Goal: Task Accomplishment & Management: Manage account settings

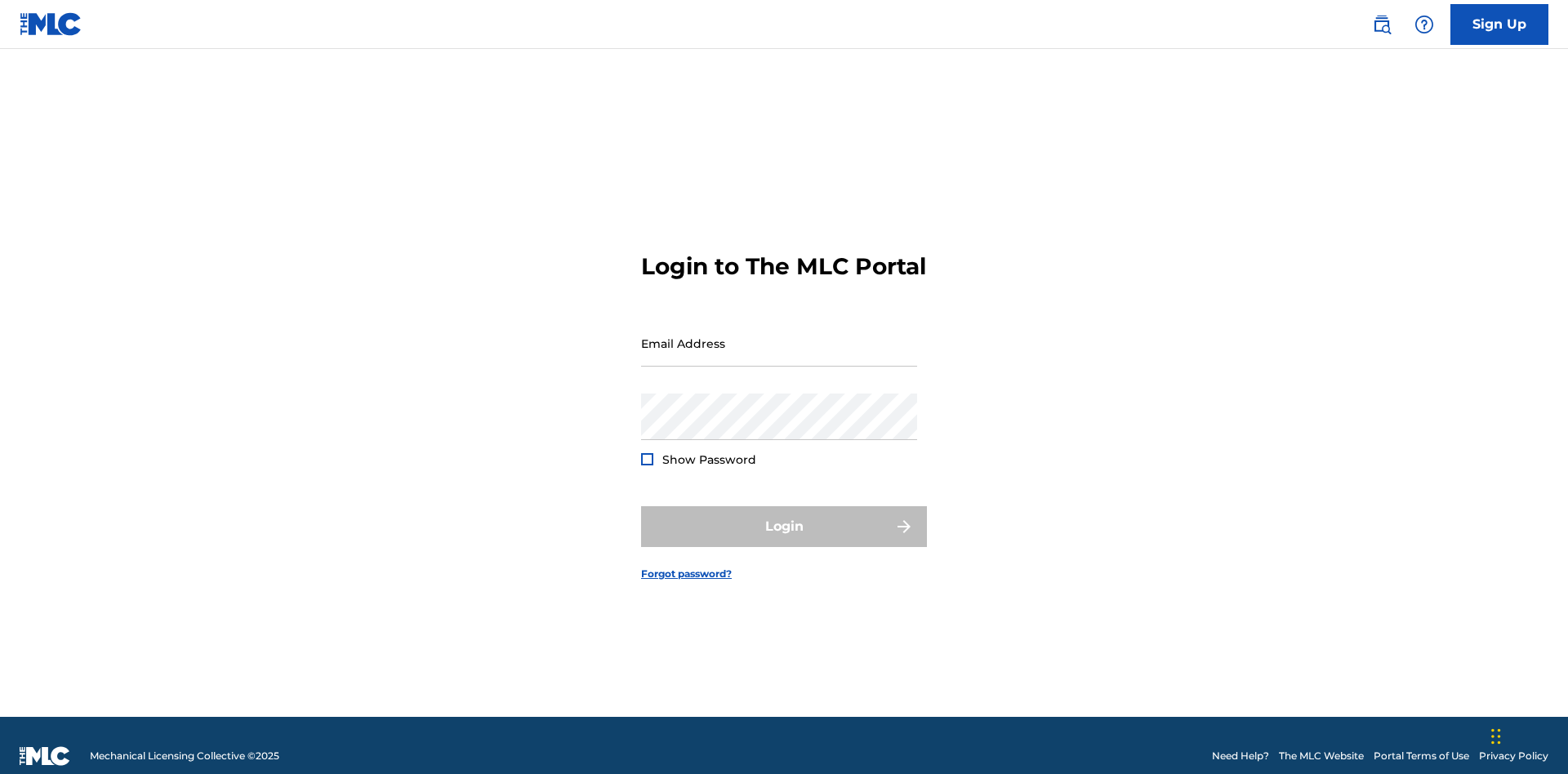
scroll to position [21, 0]
click at [779, 336] on input "Email Address" at bounding box center [778, 343] width 276 height 46
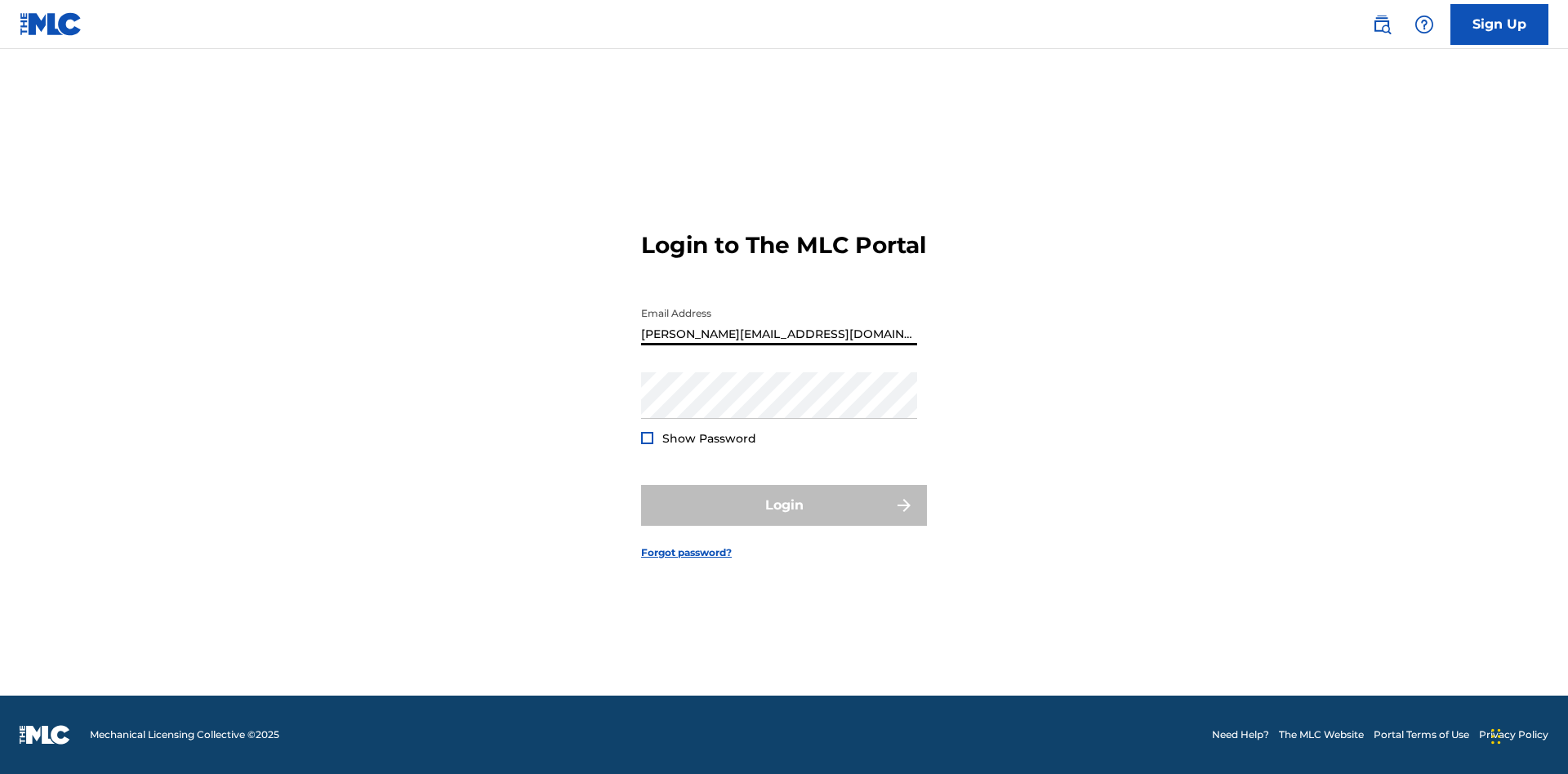
type input "Helena.Songwriter@gmail.com"
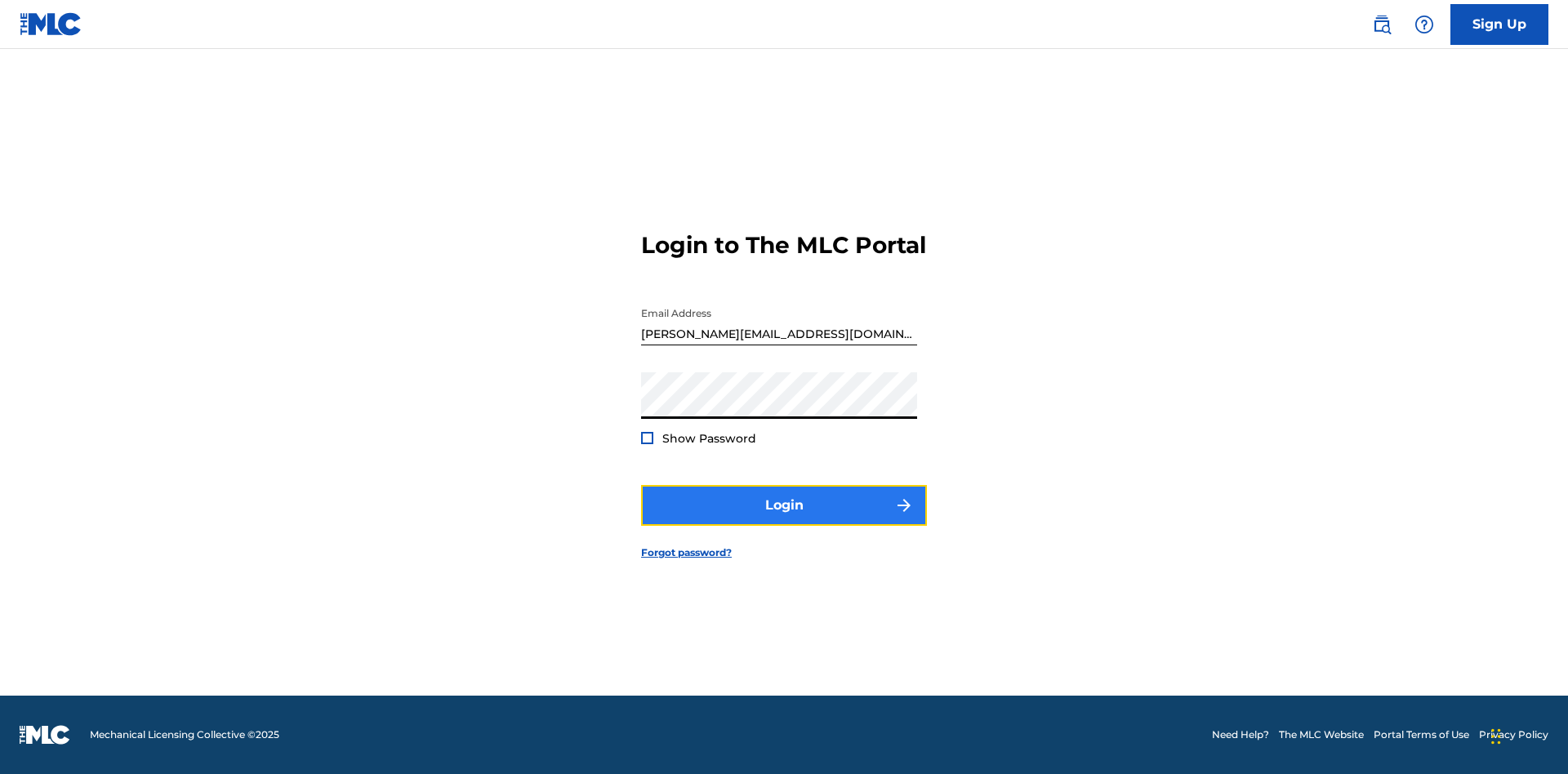
click at [784, 520] on button "Login" at bounding box center [783, 506] width 286 height 41
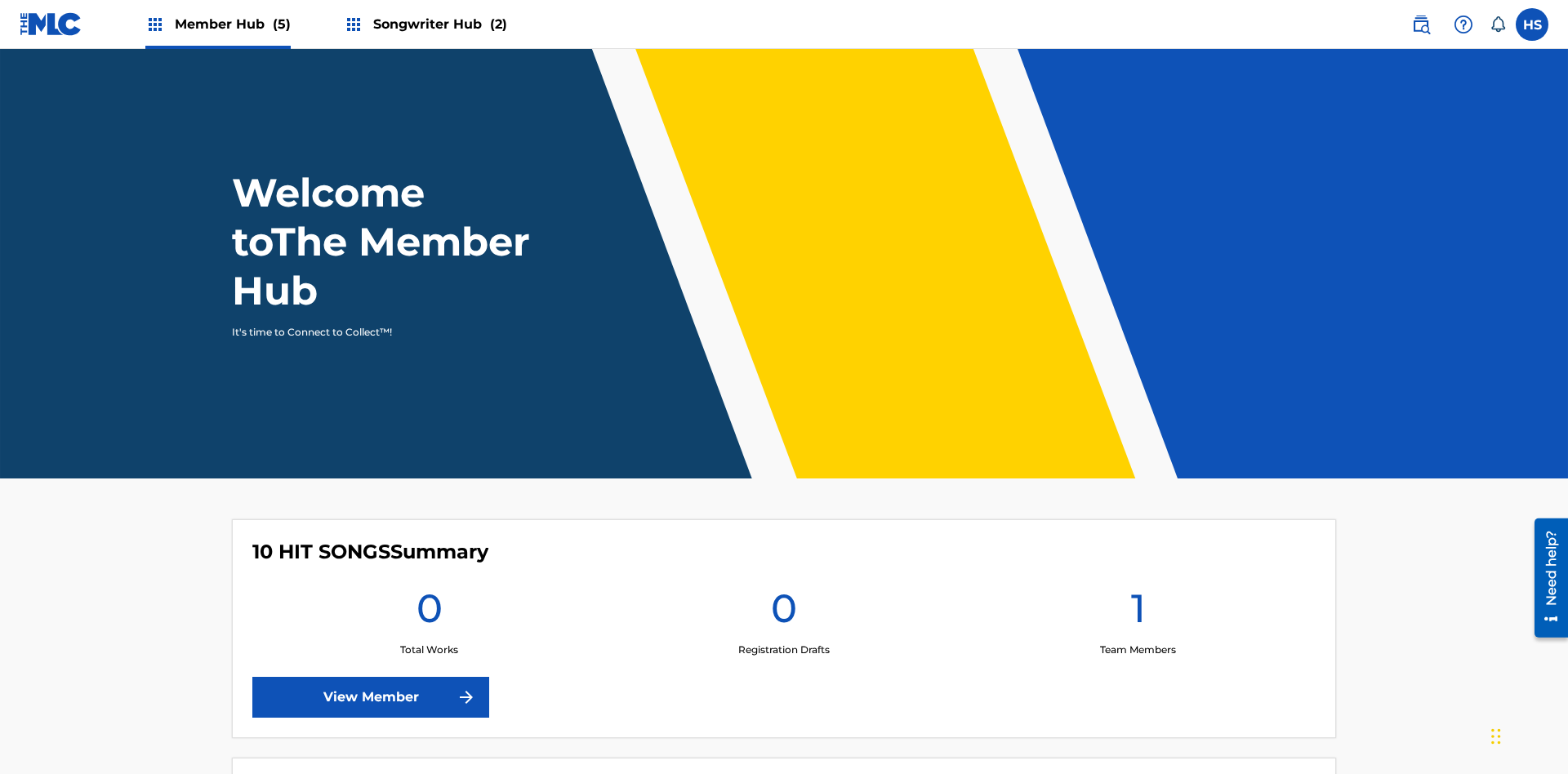
scroll to position [70, 0]
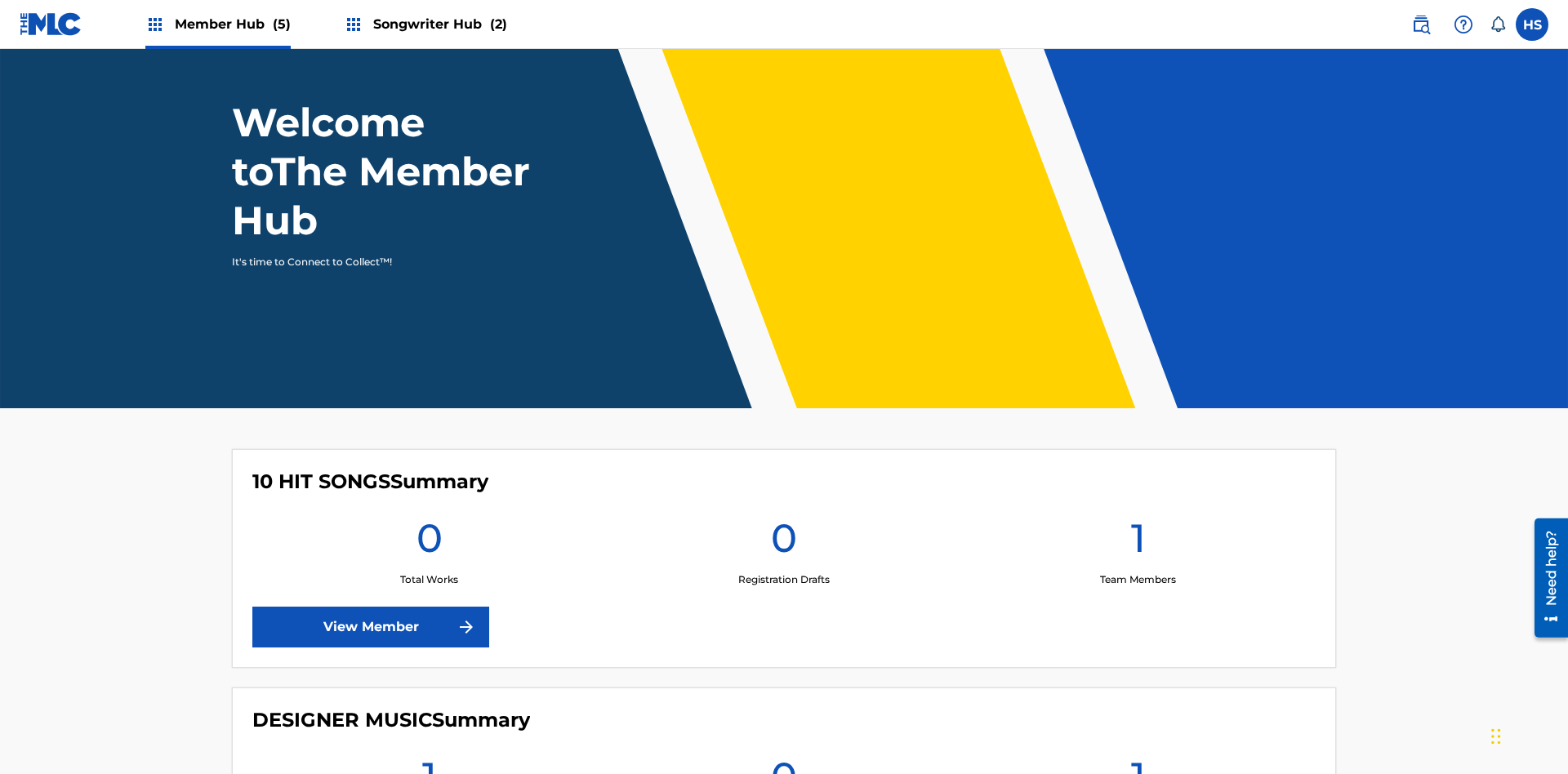
click at [437, 24] on span "Songwriter Hub (2)" at bounding box center [440, 24] width 134 height 18
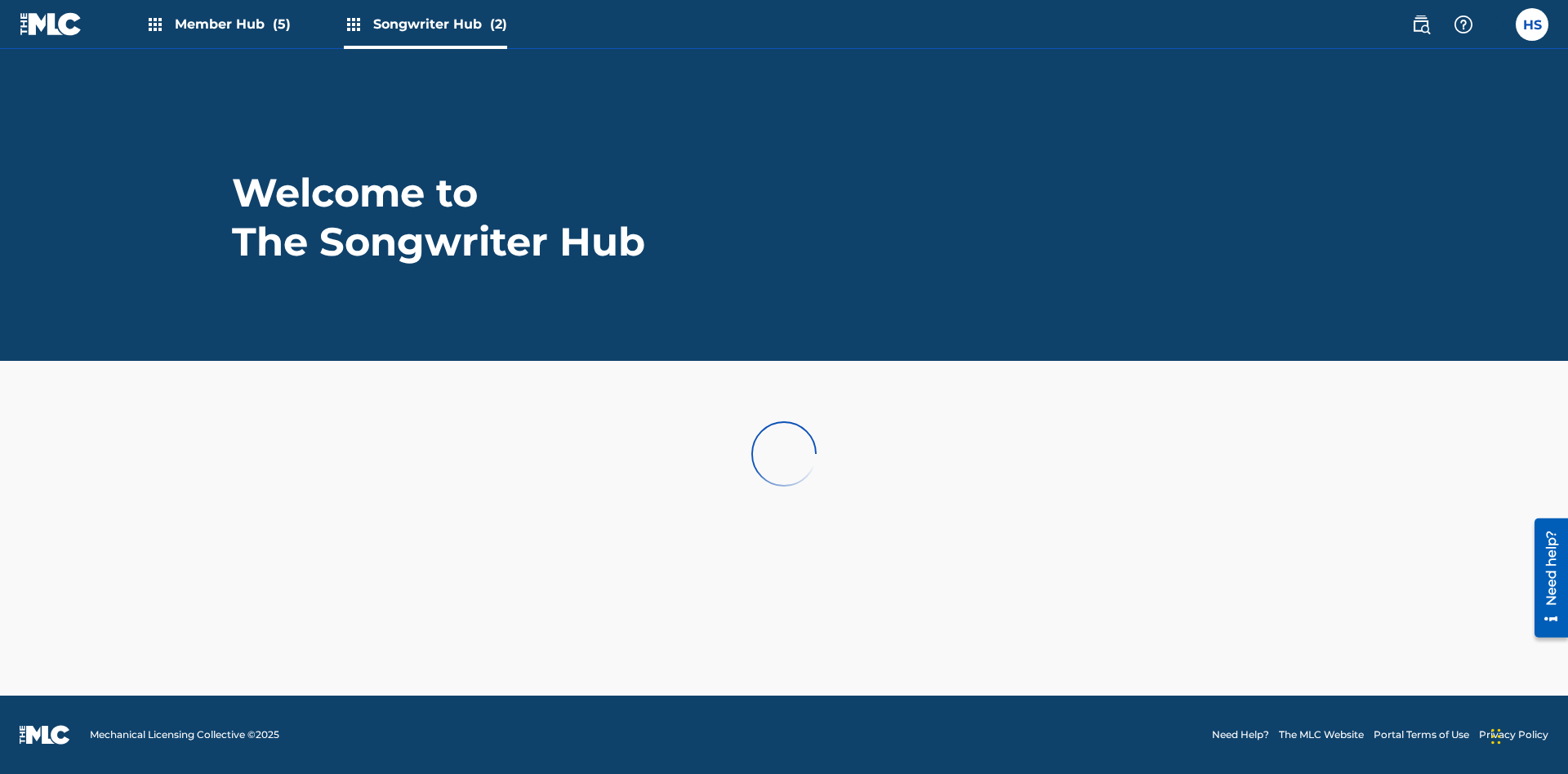
scroll to position [0, 0]
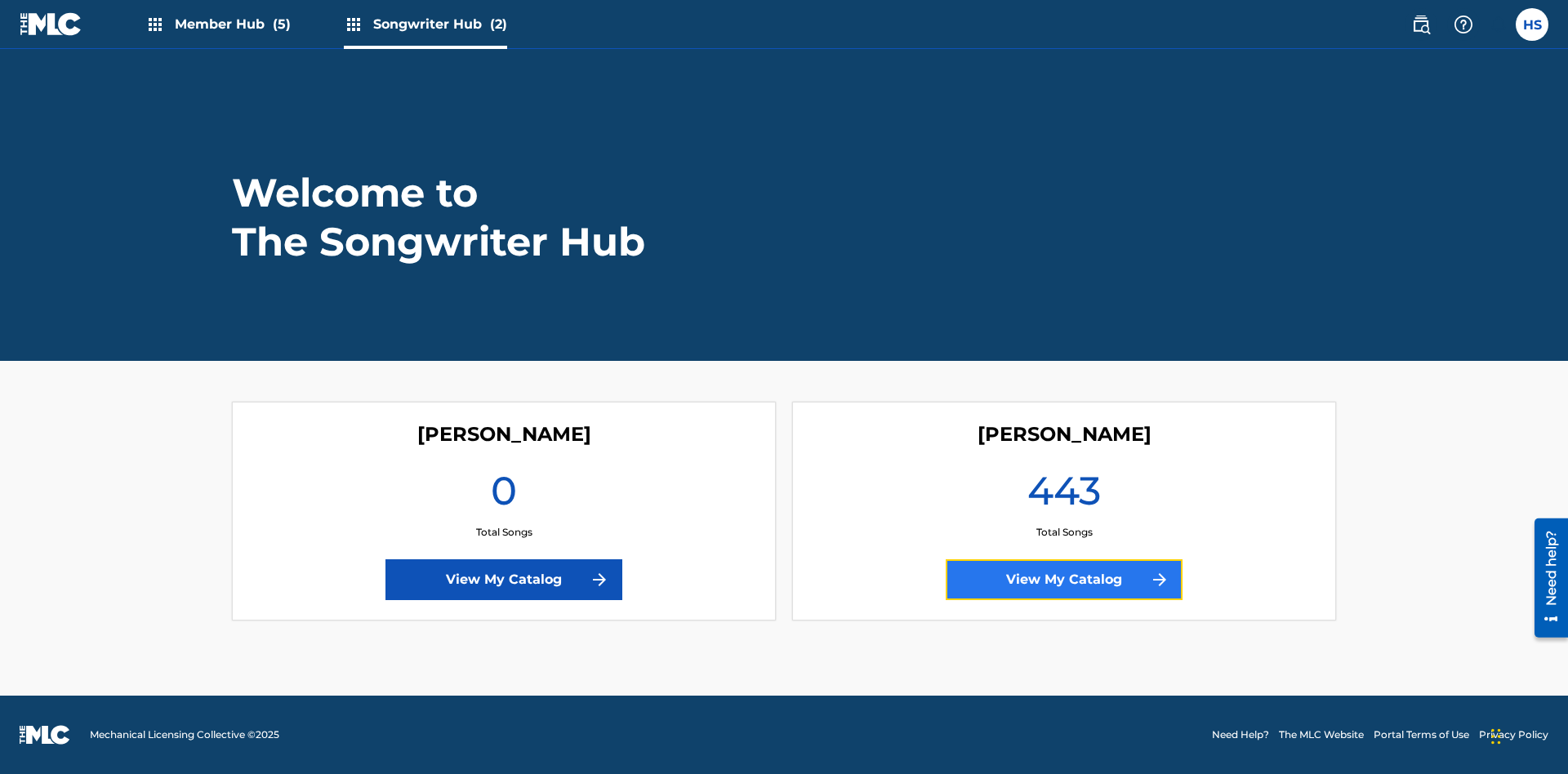
click at [1064, 580] on link "View My Catalog" at bounding box center [1064, 580] width 237 height 41
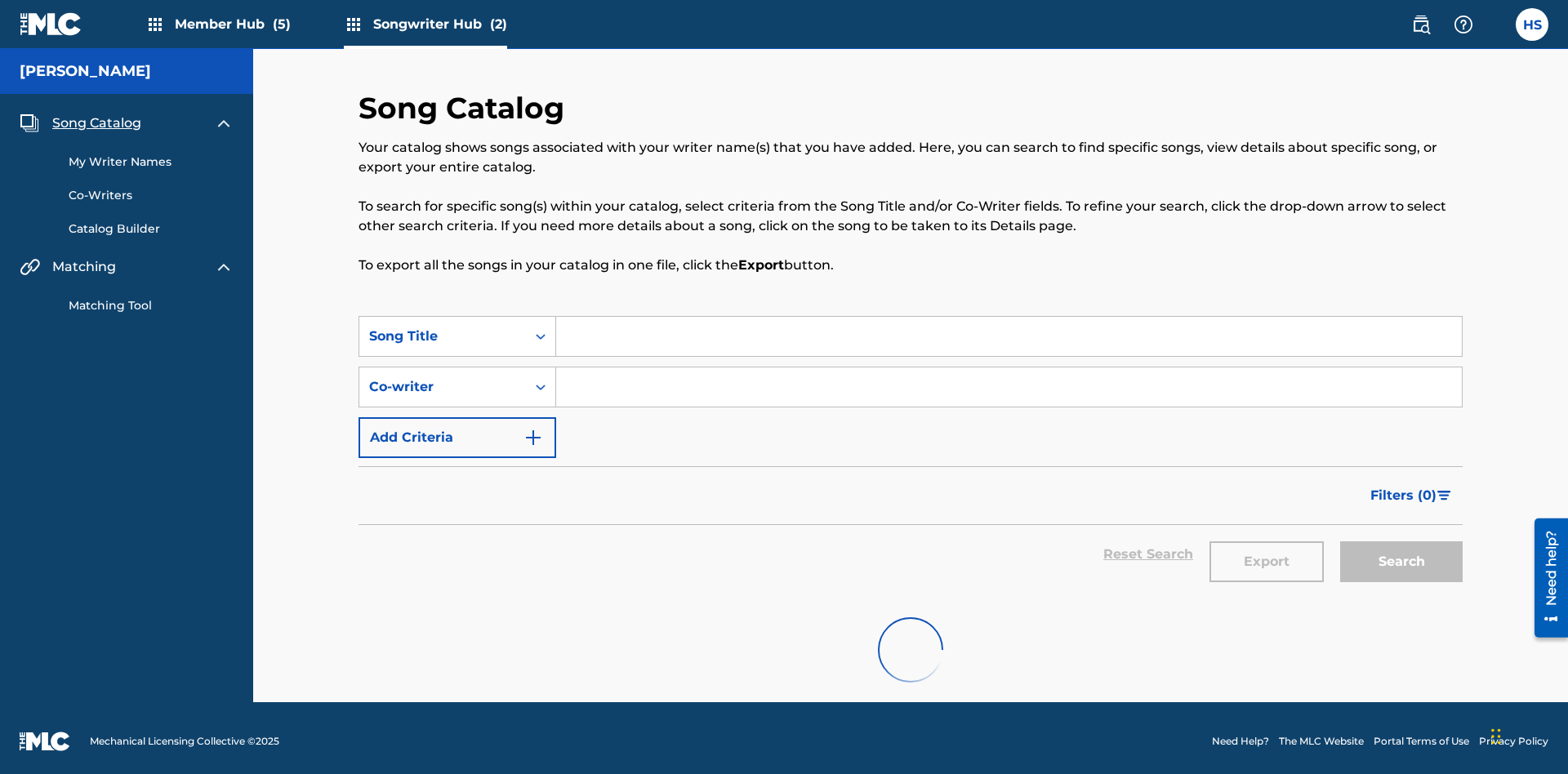
click at [96, 114] on span "Song Catalog" at bounding box center [97, 123] width 89 height 19
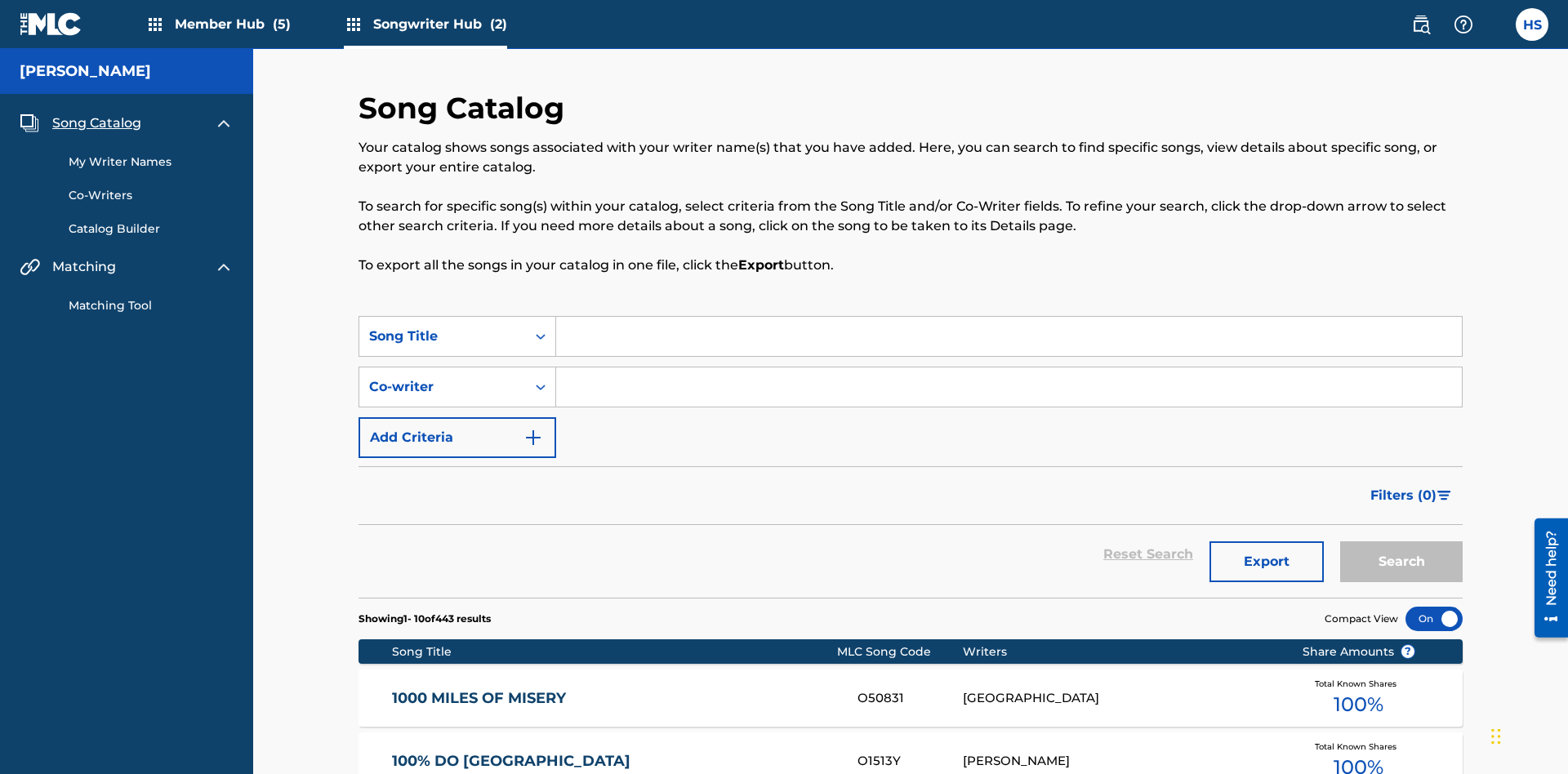
click at [151, 154] on link "My Writer Names" at bounding box center [151, 162] width 165 height 18
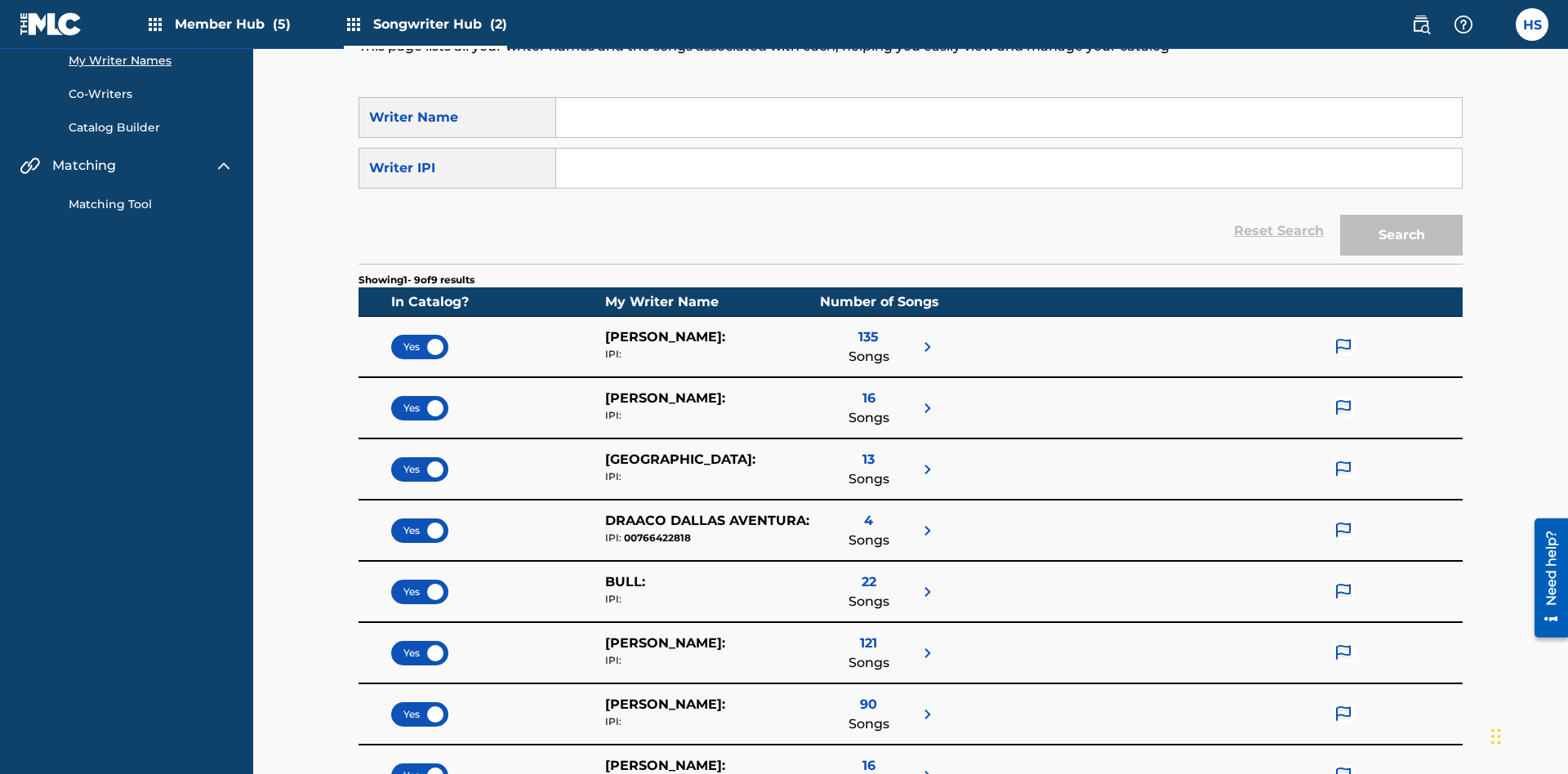
click at [1009, 117] on input "Search Form" at bounding box center [1009, 117] width 906 height 39
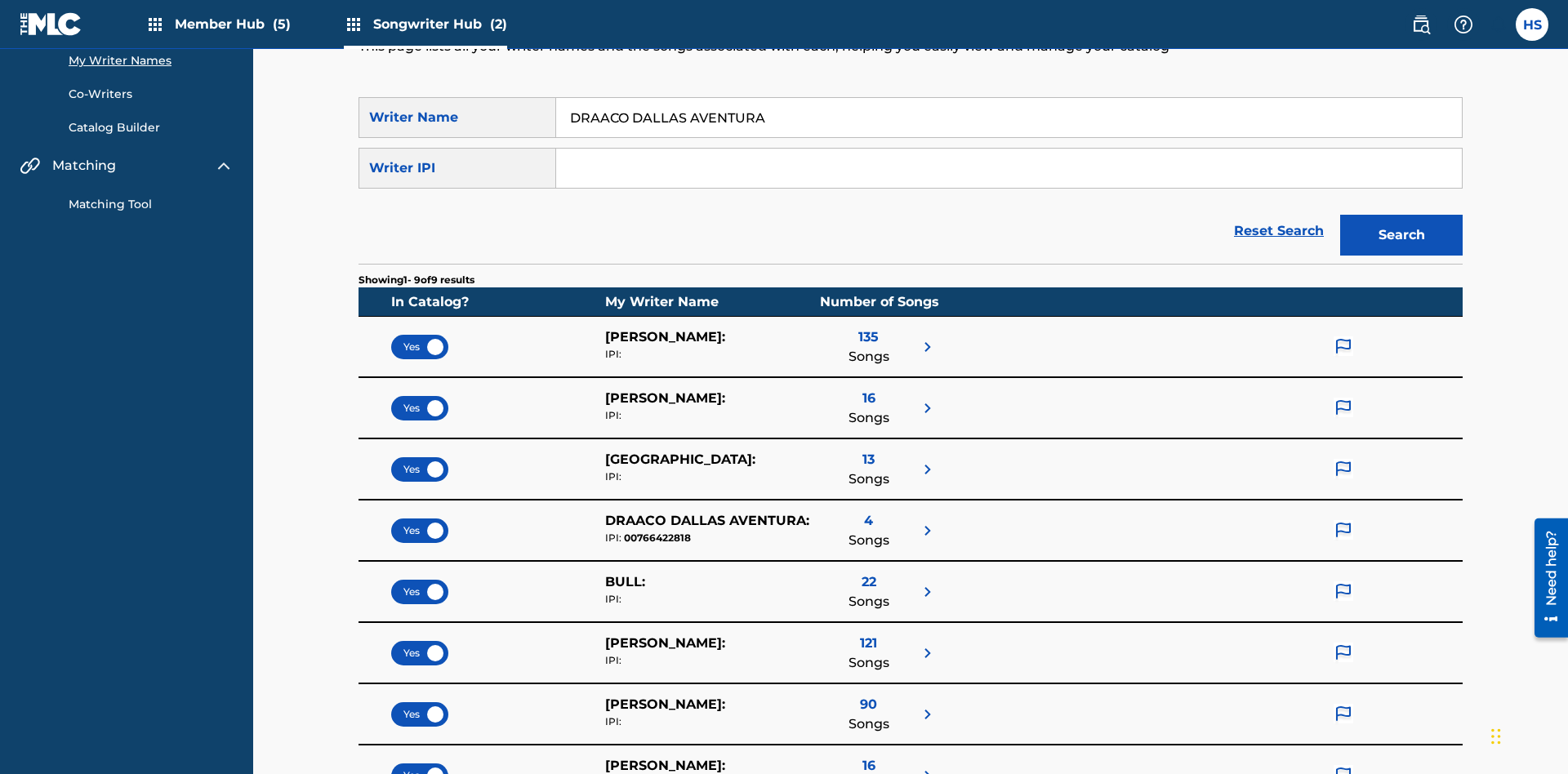
type input "DRAACO DALLAS AVENTURA"
click at [1009, 149] on input "Search Form" at bounding box center [1009, 168] width 906 height 39
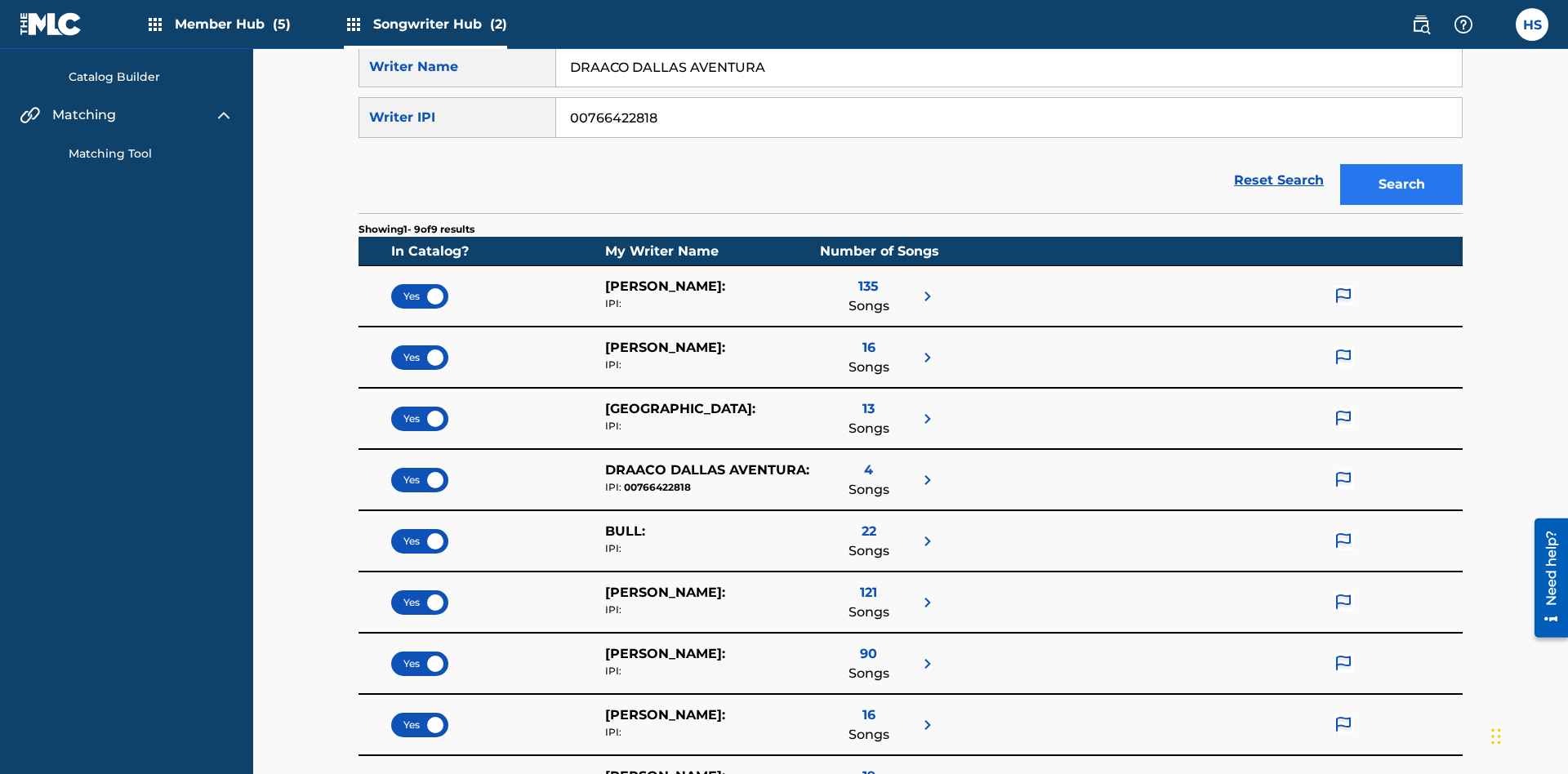
type input "00766422818"
click at [1402, 165] on button "Search" at bounding box center [1401, 185] width 122 height 41
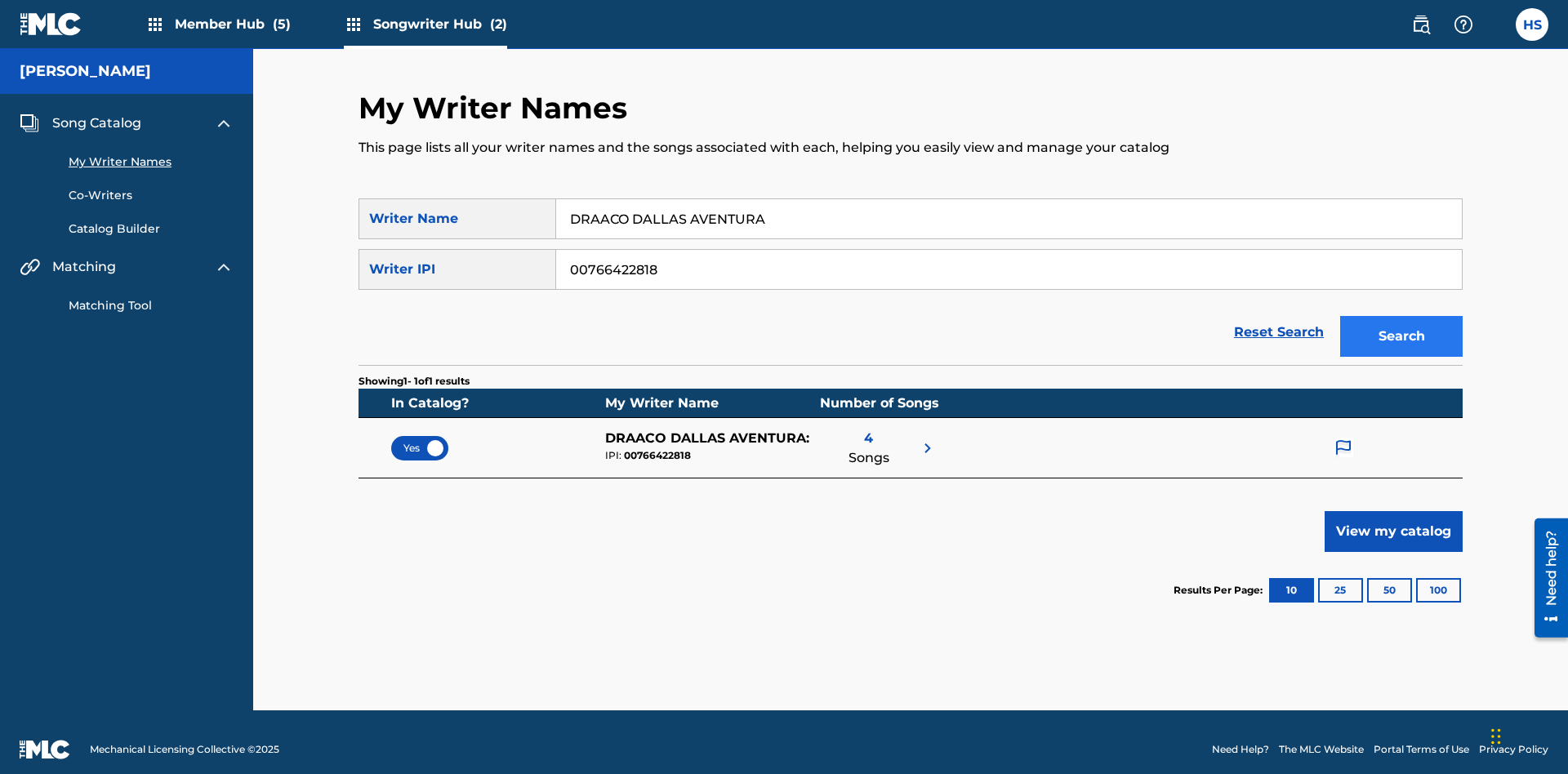
scroll to position [15, 0]
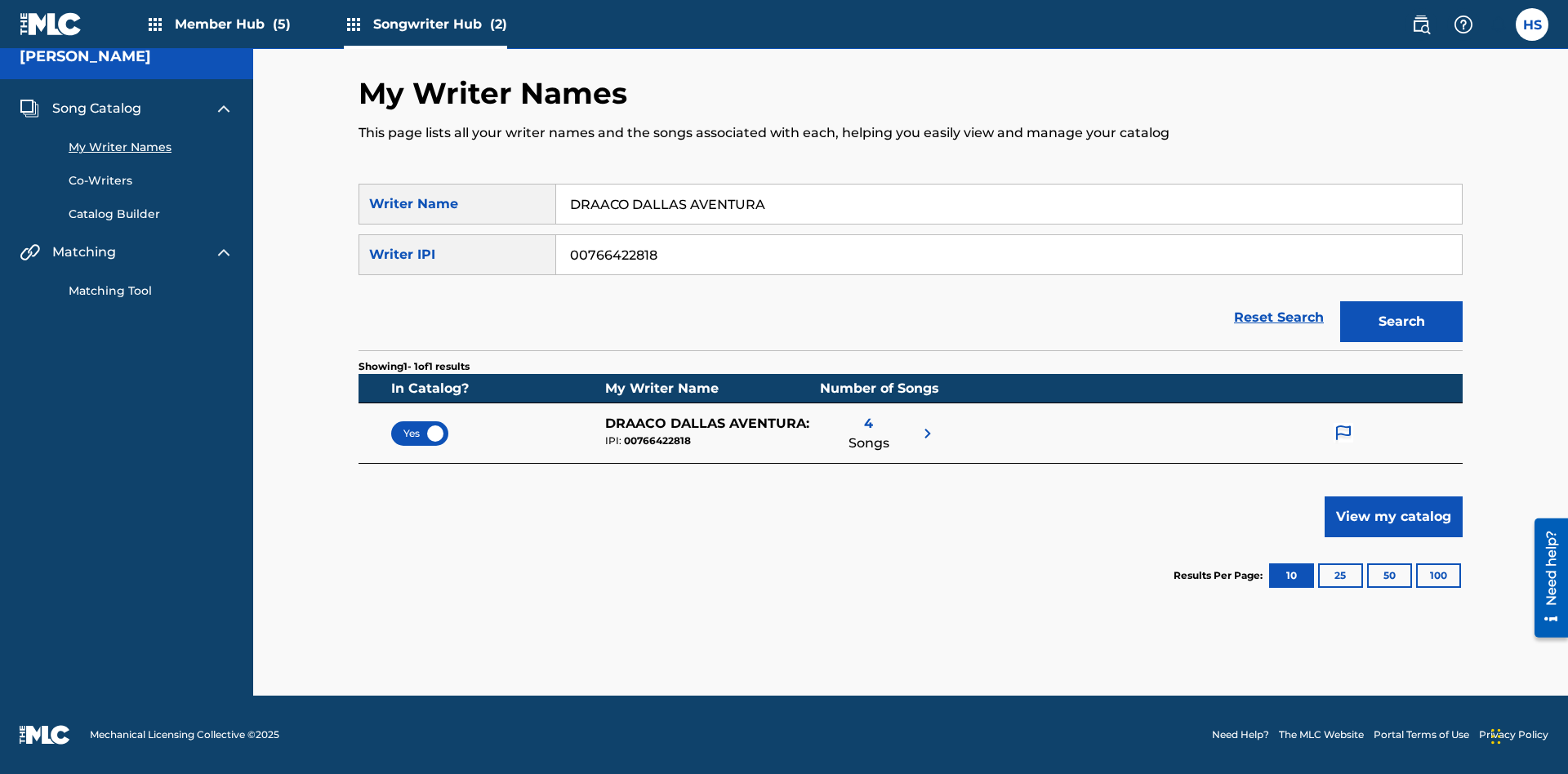
click at [1009, 204] on input "DRAACO DALLAS AVENTURA" at bounding box center [1009, 204] width 906 height 39
